Goal: Task Accomplishment & Management: Use online tool/utility

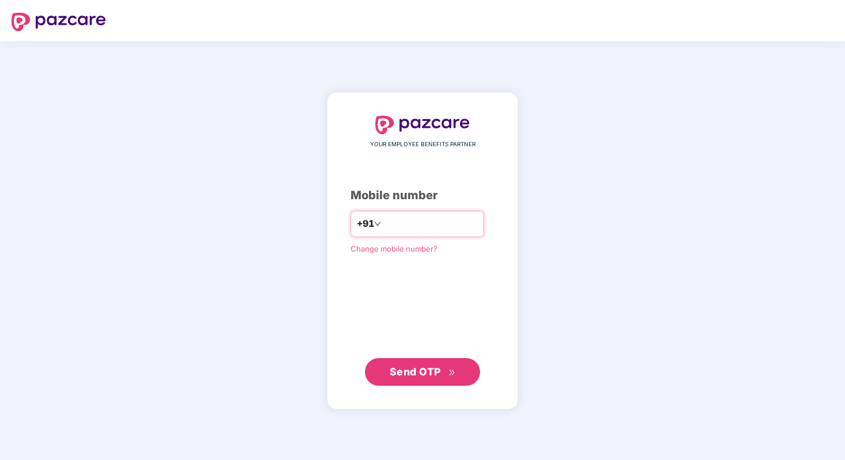
type input "**********"
click at [407, 364] on span "Send OTP" at bounding box center [423, 372] width 66 height 16
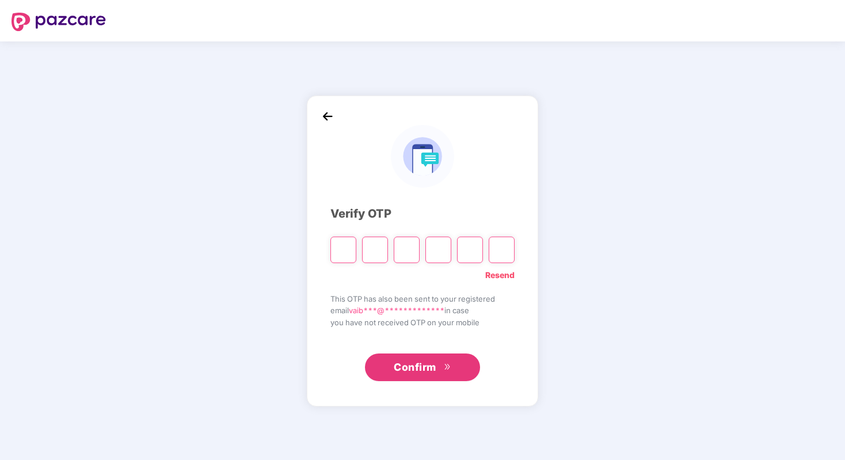
type input "*"
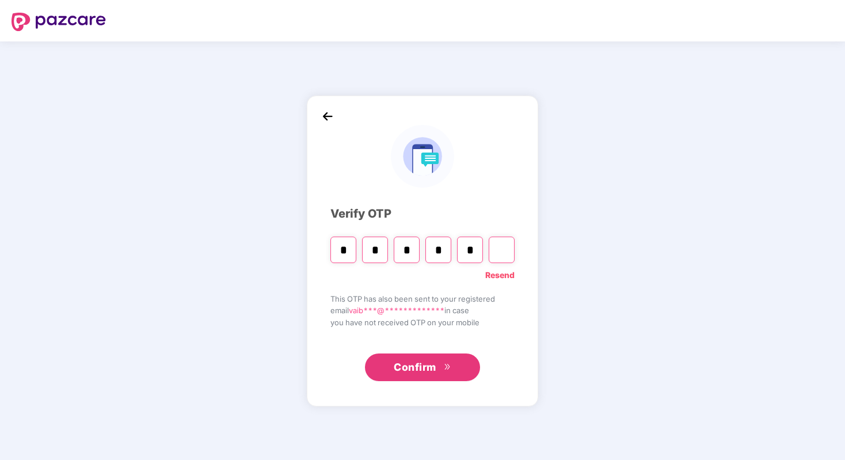
type input "*"
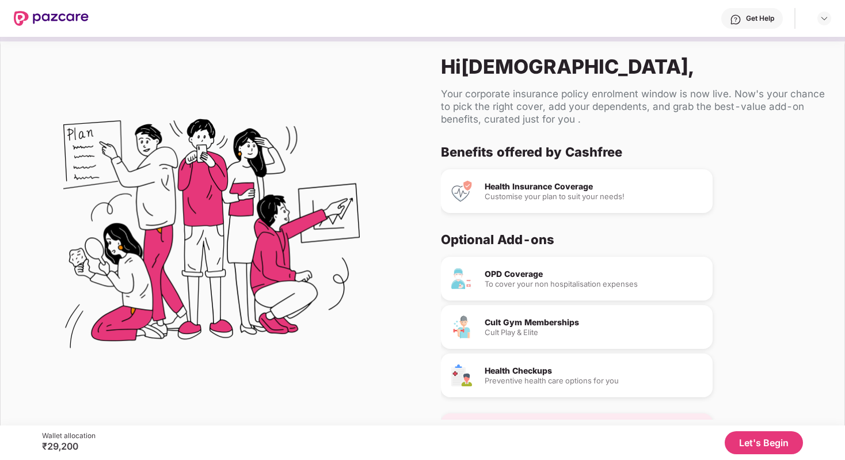
scroll to position [13, 0]
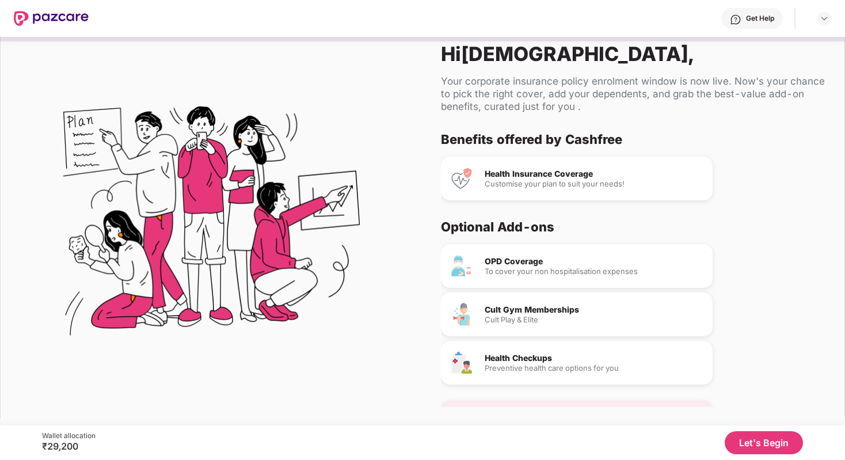
click at [523, 261] on div "OPD Coverage" at bounding box center [594, 261] width 219 height 8
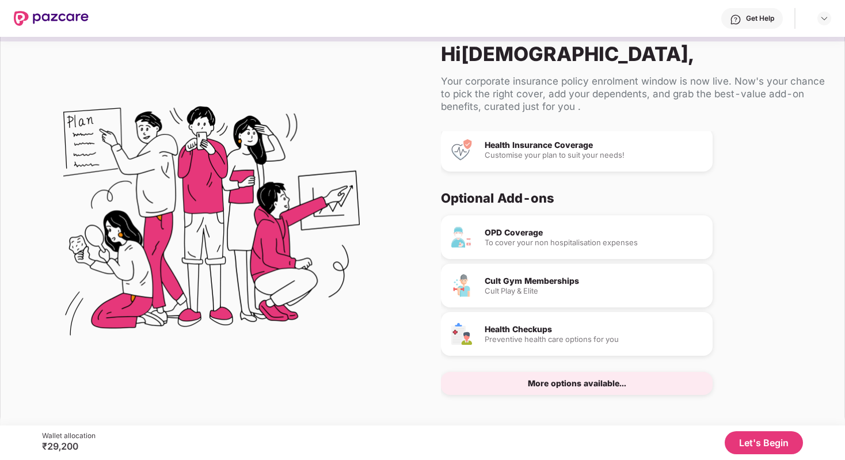
scroll to position [35, 0]
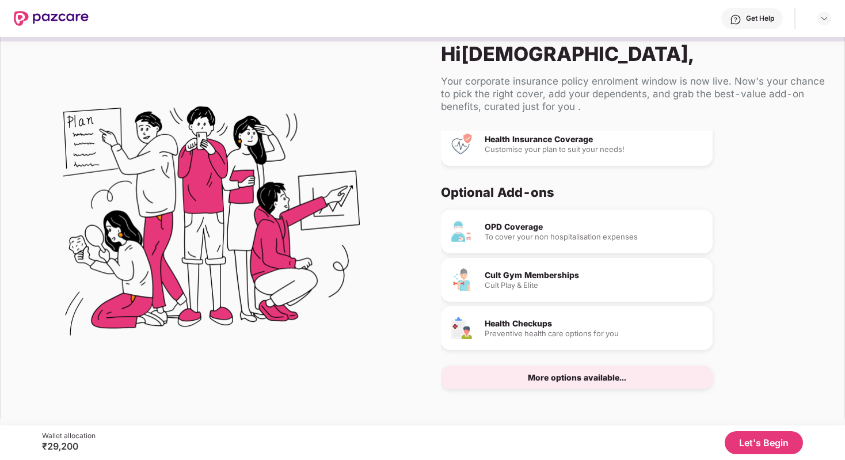
click at [550, 380] on div "More options available..." at bounding box center [577, 377] width 98 height 8
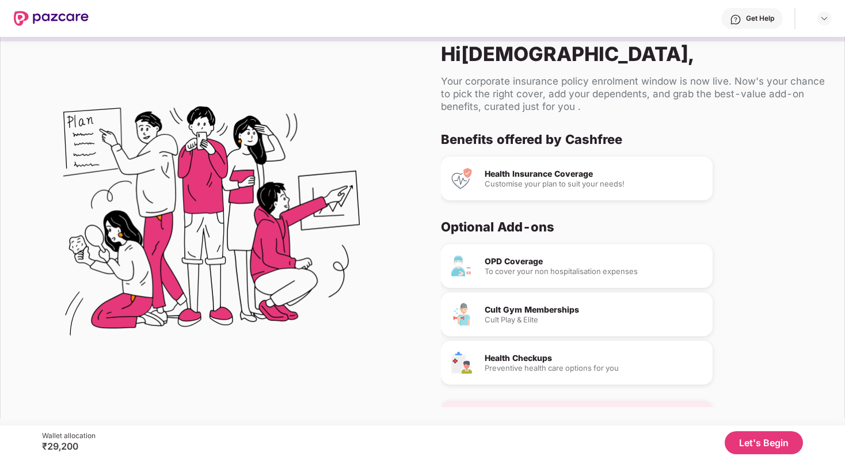
click at [749, 445] on button "Let's Begin" at bounding box center [764, 442] width 78 height 23
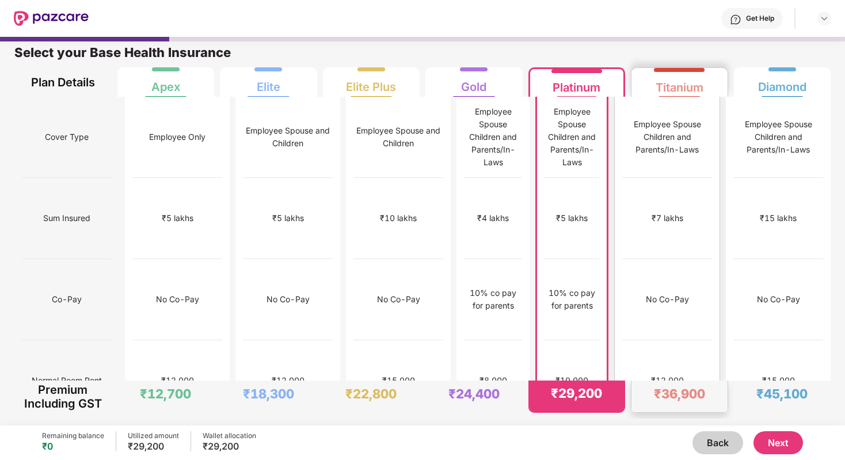
click at [673, 340] on div "₹12,000" at bounding box center [667, 380] width 90 height 81
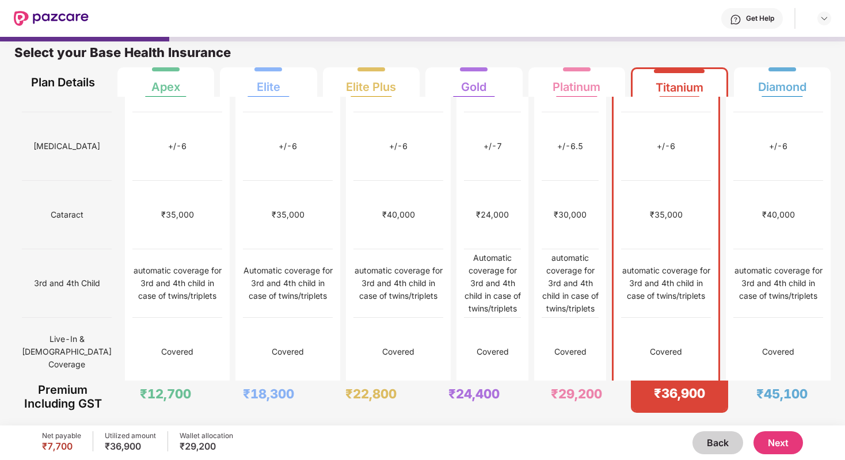
scroll to position [566, 0]
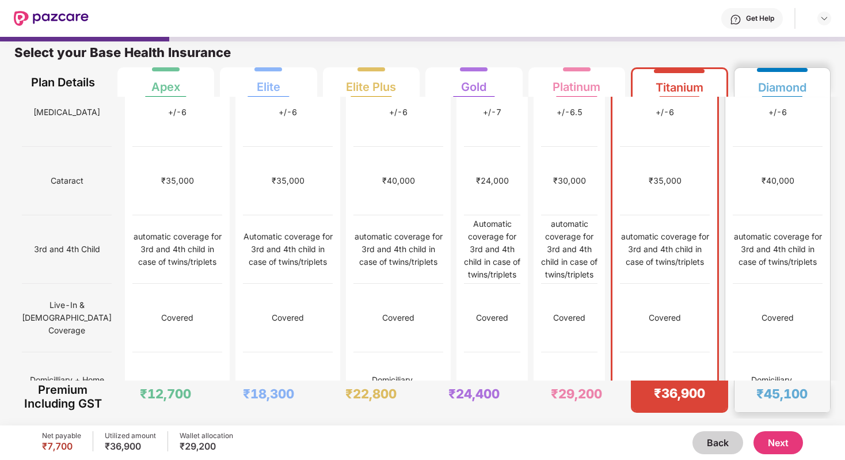
click at [815, 382] on img at bounding box center [817, 386] width 9 height 9
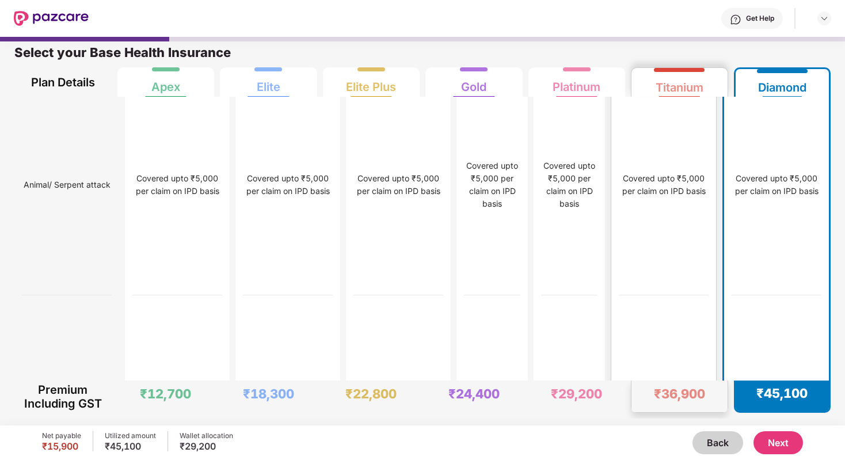
scroll to position [4170, 0]
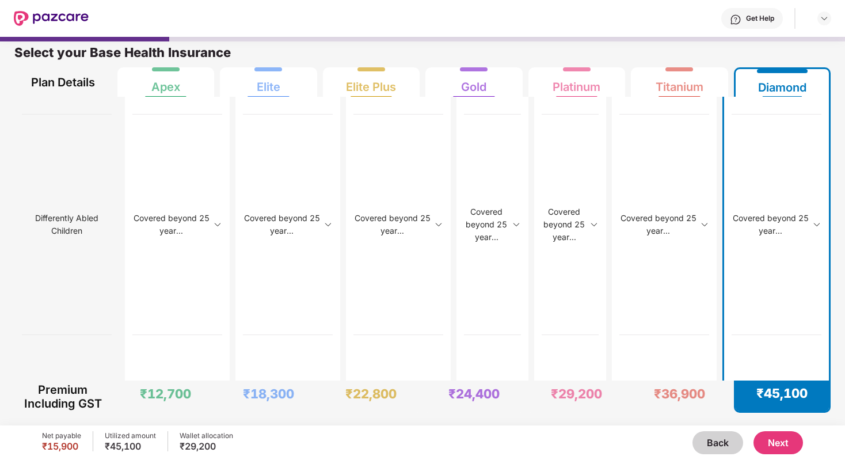
click at [779, 451] on button "Next" at bounding box center [777, 442] width 49 height 23
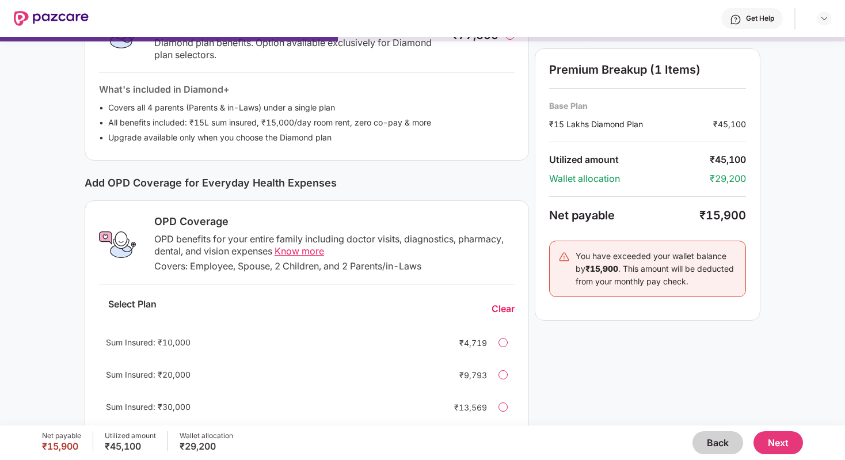
scroll to position [258, 0]
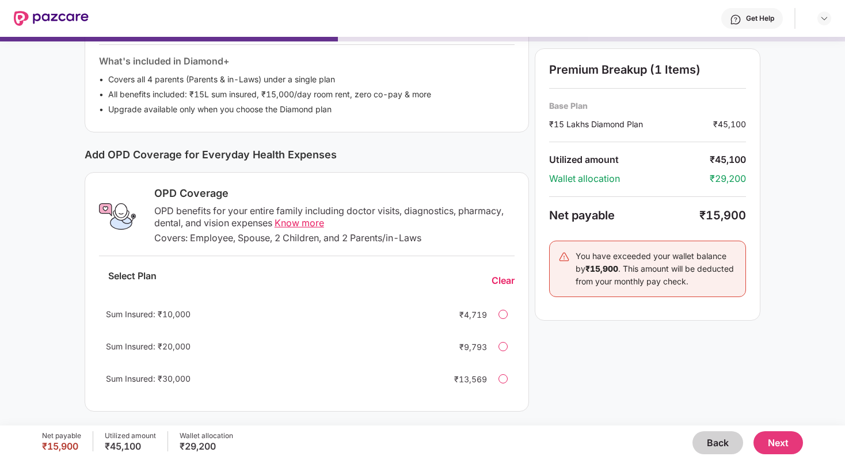
click at [314, 223] on span "Know more" at bounding box center [298, 223] width 49 height 12
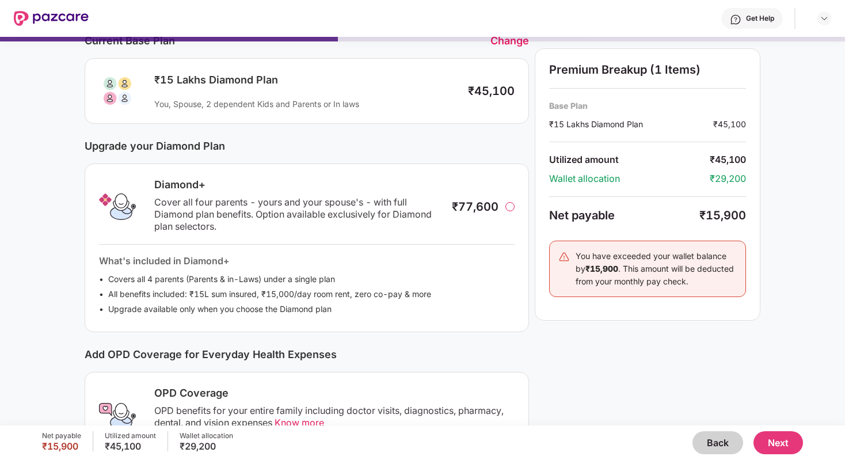
scroll to position [0, 0]
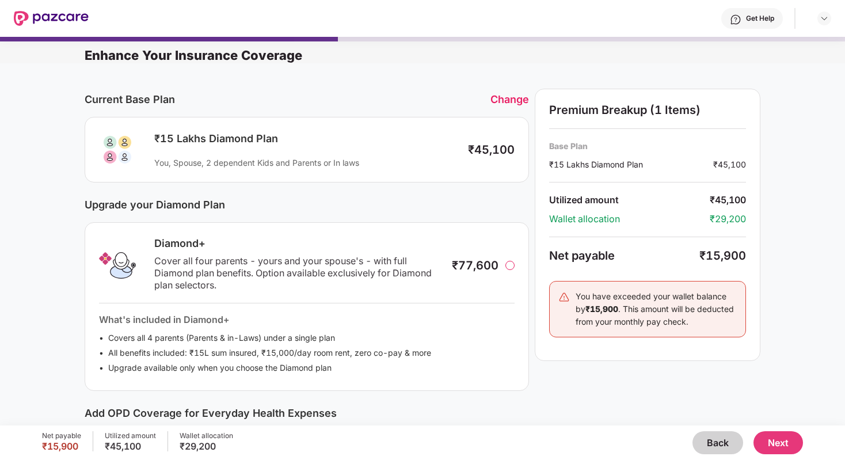
click at [508, 104] on div "Change" at bounding box center [509, 99] width 39 height 12
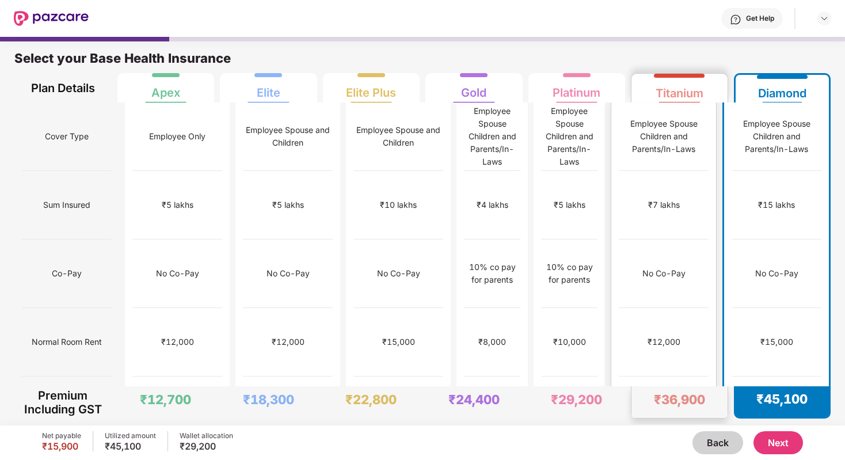
click at [650, 171] on div "₹7 lakhs" at bounding box center [664, 205] width 90 height 68
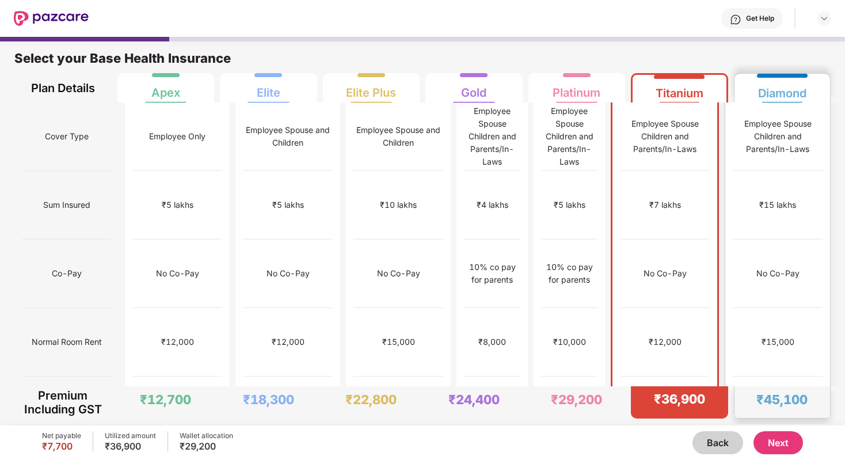
click at [771, 199] on div "₹15 lakhs" at bounding box center [777, 205] width 37 height 13
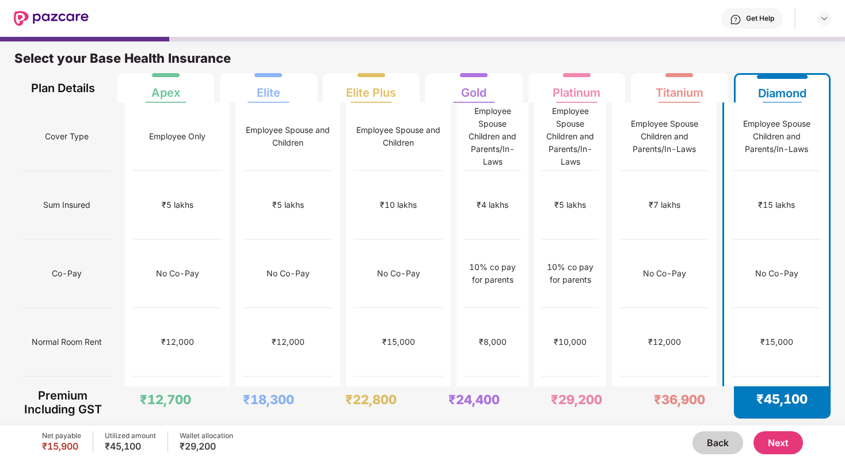
click at [767, 443] on button "Next" at bounding box center [777, 442] width 49 height 23
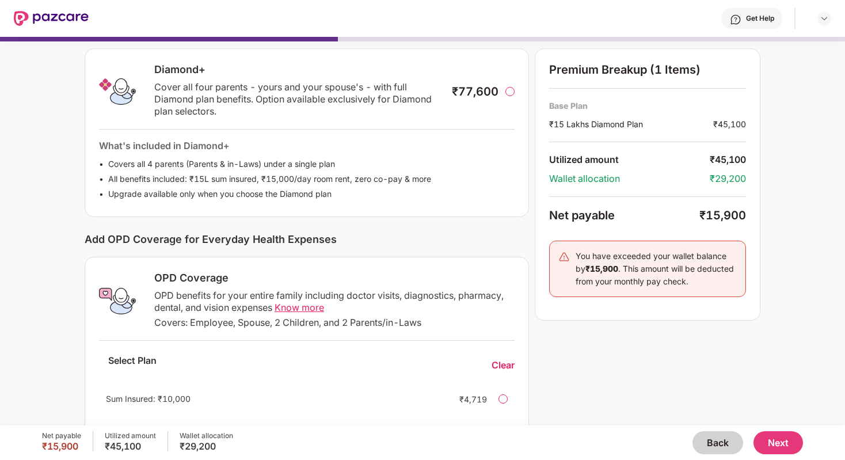
scroll to position [258, 0]
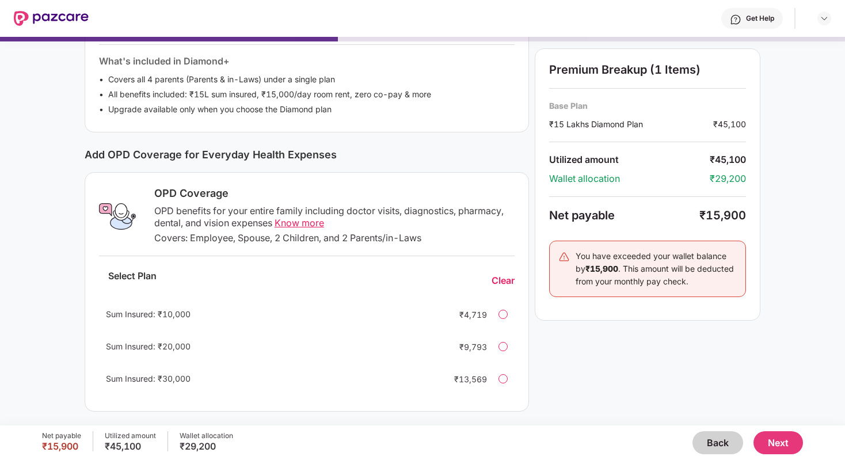
click at [506, 315] on div at bounding box center [502, 314] width 9 height 9
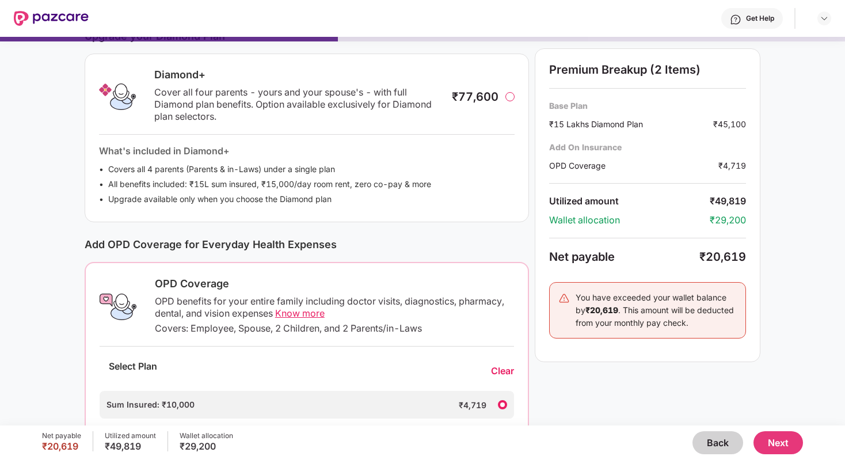
scroll to position [207, 0]
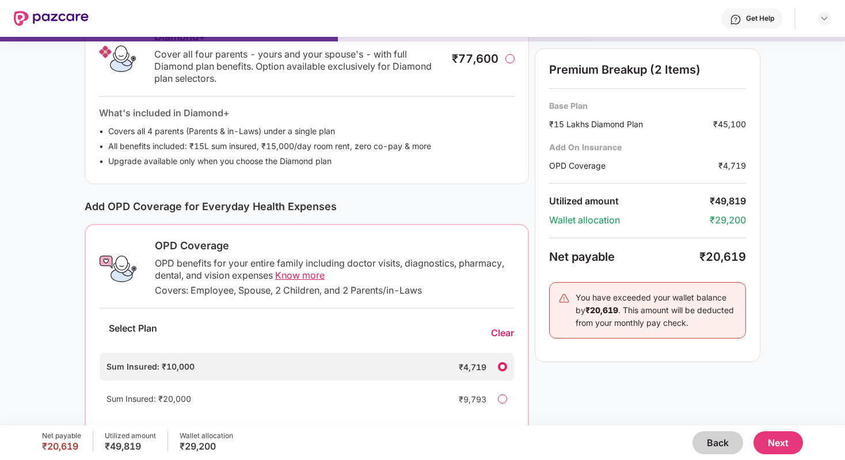
click at [785, 436] on button "Next" at bounding box center [777, 442] width 49 height 23
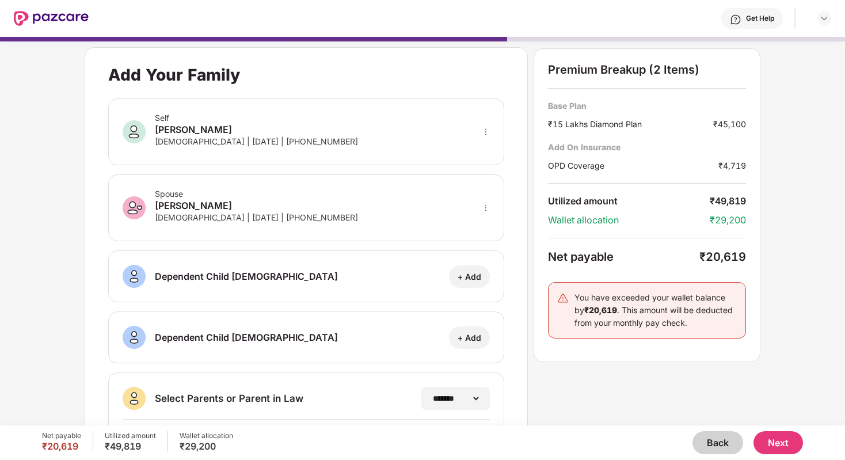
scroll to position [153, 0]
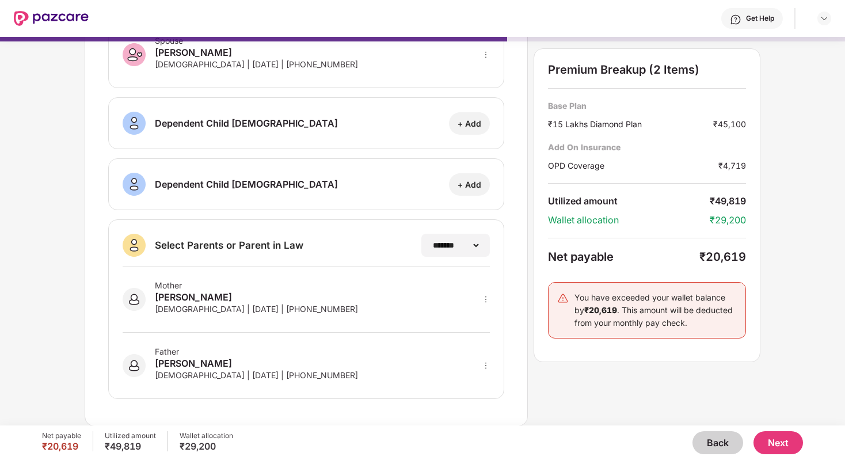
click at [780, 445] on button "Next" at bounding box center [777, 442] width 49 height 23
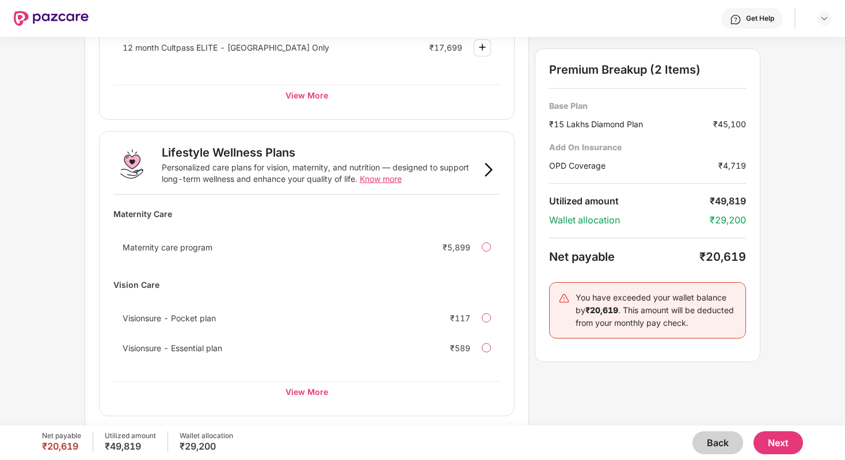
scroll to position [674, 0]
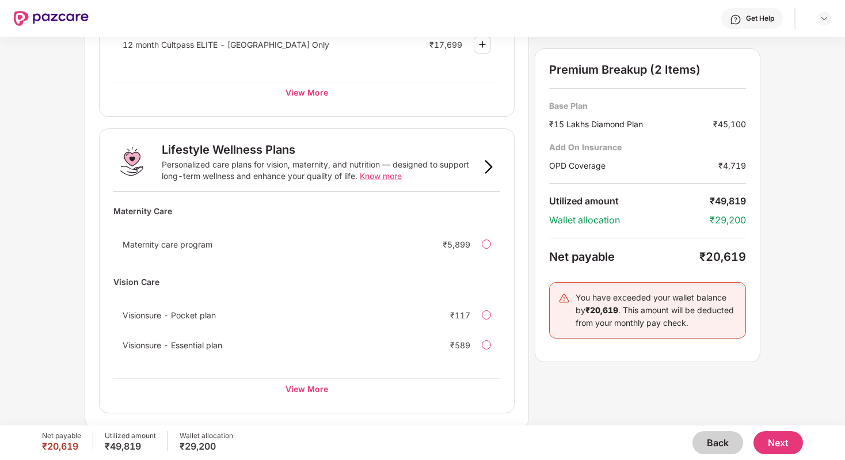
click at [781, 436] on button "Next" at bounding box center [777, 442] width 49 height 23
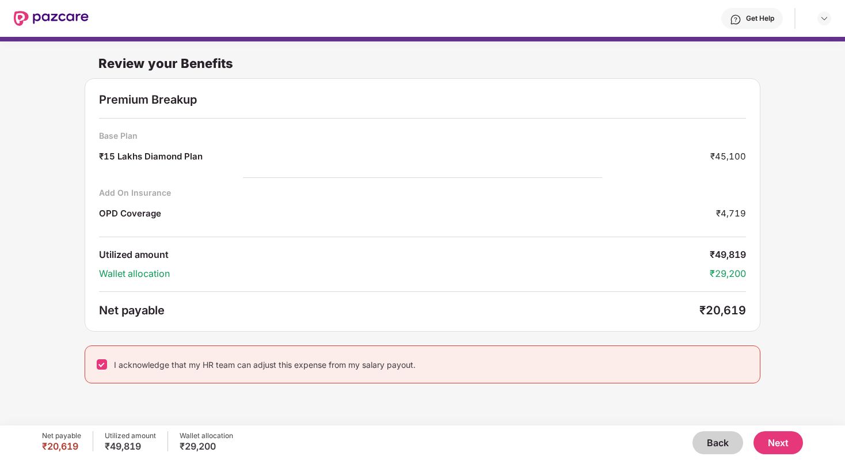
click at [773, 438] on button "Next" at bounding box center [777, 442] width 49 height 23
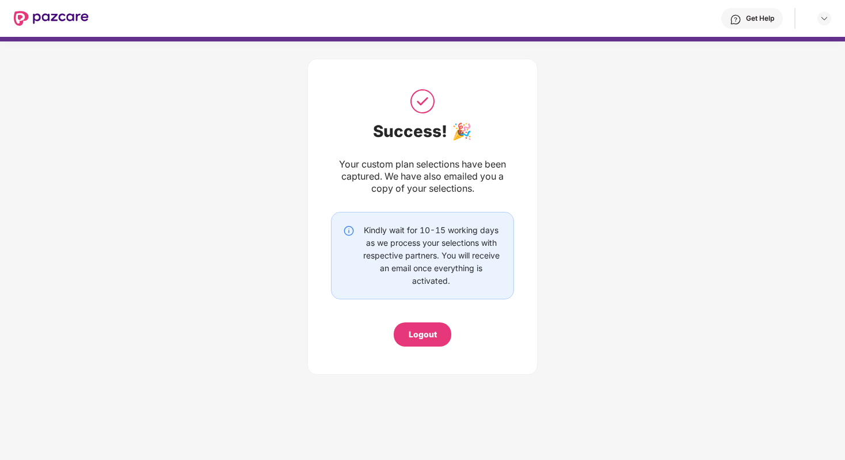
click at [436, 325] on div "Logout" at bounding box center [423, 334] width 58 height 24
